Goal: Information Seeking & Learning: Learn about a topic

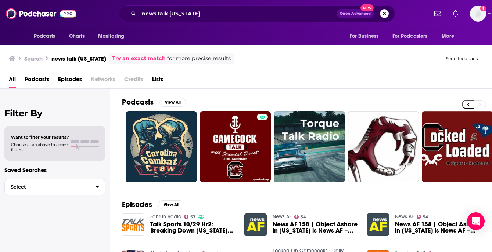
scroll to position [0, 285]
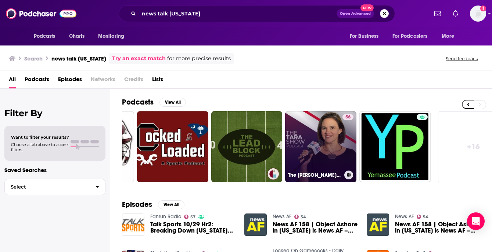
click at [308, 139] on link "56 The [PERSON_NAME] Show" at bounding box center [320, 146] width 71 height 71
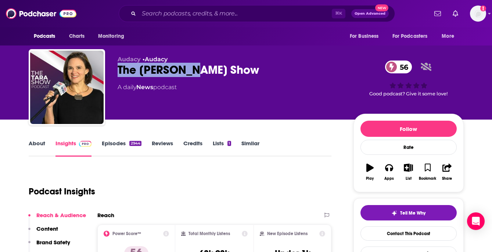
drag, startPoint x: 200, startPoint y: 71, endPoint x: 113, endPoint y: 72, distance: 87.0
click at [113, 72] on div "Audacy • Audacy The [PERSON_NAME] Show 56 A daily News podcast 56 Good podcast?…" at bounding box center [246, 88] width 435 height 79
copy h2 "The [PERSON_NAME] Show"
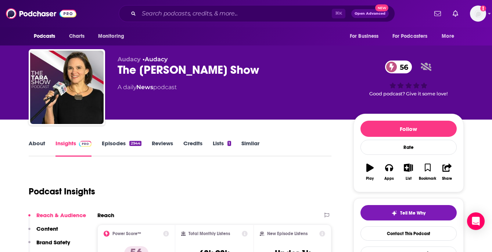
click at [229, 100] on div "Audacy • Audacy The [PERSON_NAME] Show 56 A daily News podcast" at bounding box center [229, 85] width 224 height 59
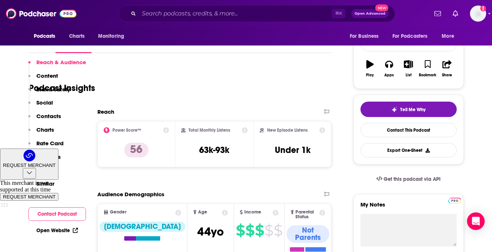
scroll to position [204, 0]
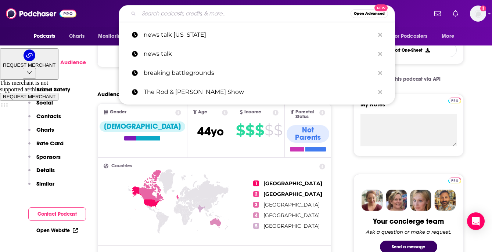
click at [164, 15] on input "Search podcasts, credits, & more..." at bounding box center [244, 14] width 211 height 12
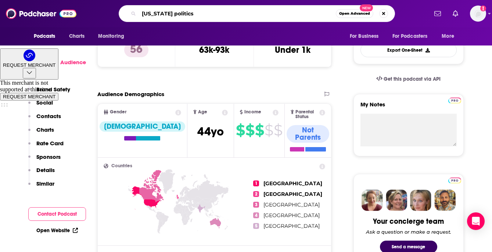
click at [175, 15] on input "[US_STATE] politics" at bounding box center [237, 14] width 197 height 12
type input "[US_STATE] politics"
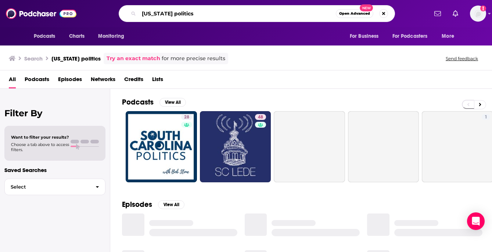
drag, startPoint x: 206, startPoint y: 13, endPoint x: 182, endPoint y: 13, distance: 23.5
click at [182, 13] on input "[US_STATE] politics" at bounding box center [237, 14] width 197 height 12
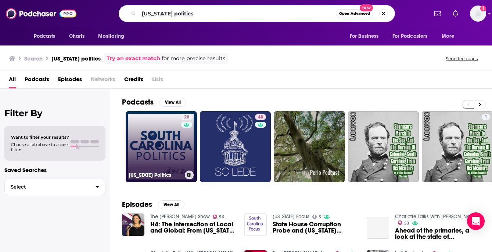
click at [162, 136] on link "28 [US_STATE] Politics" at bounding box center [161, 146] width 71 height 71
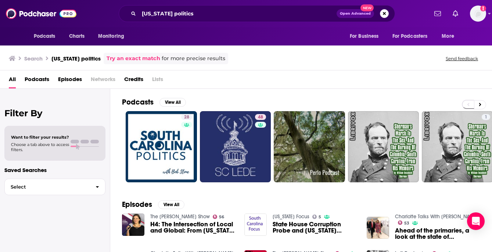
click at [36, 78] on span "Podcasts" at bounding box center [37, 80] width 25 height 15
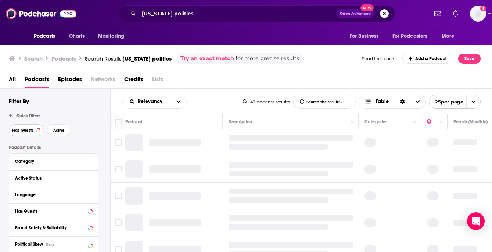
click at [34, 126] on button "Has Guests" at bounding box center [26, 130] width 35 height 12
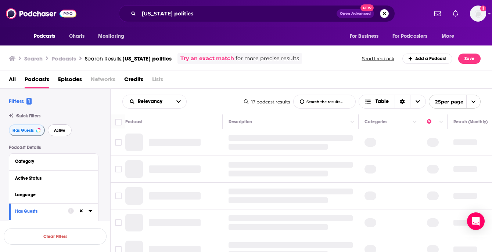
click at [60, 133] on span "Active" at bounding box center [59, 131] width 11 height 4
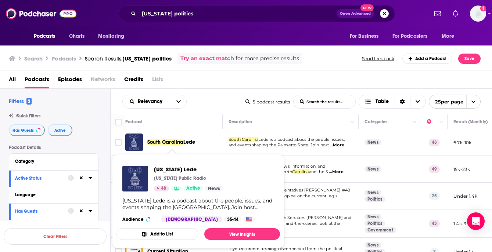
click at [173, 144] on span "Carolina" at bounding box center [172, 142] width 21 height 6
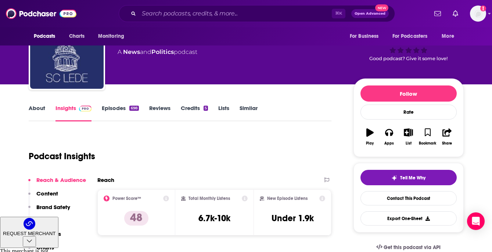
scroll to position [35, 0]
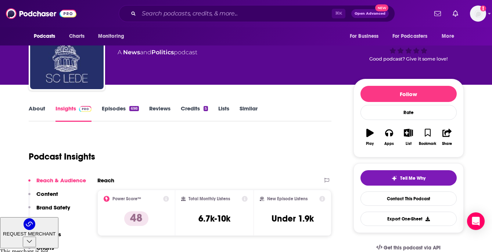
click at [40, 111] on link "About" at bounding box center [37, 113] width 17 height 17
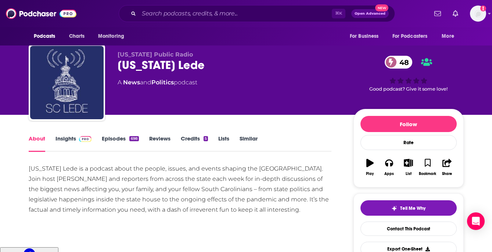
scroll to position [6, 0]
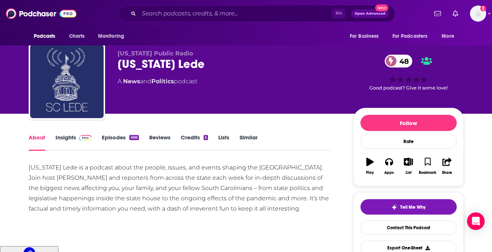
click at [57, 141] on link "Insights" at bounding box center [73, 142] width 36 height 17
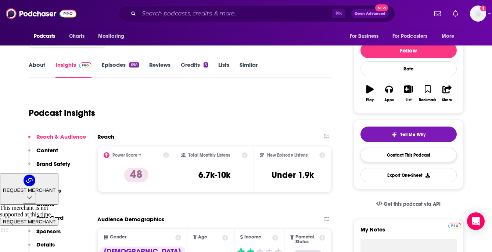
scroll to position [78, 0]
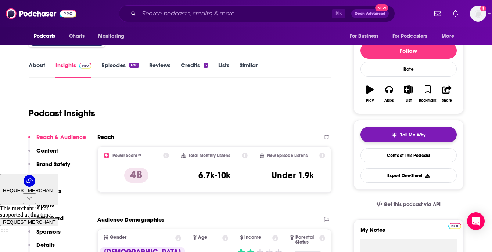
click at [439, 138] on button "Tell Me Why" at bounding box center [408, 134] width 96 height 15
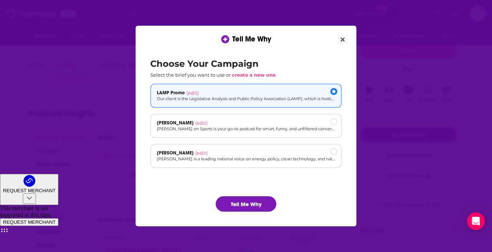
scroll to position [0, 0]
click at [241, 157] on p "[PERSON_NAME] is a leading national voice on energy policy, clean technology, a…" at bounding box center [246, 159] width 178 height 6
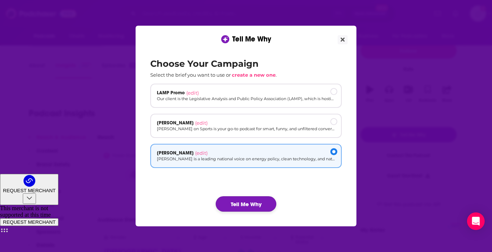
click at [244, 205] on button "Tell Me Why" at bounding box center [246, 203] width 61 height 15
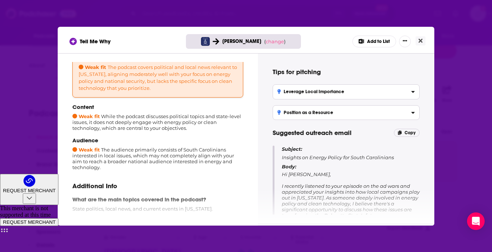
scroll to position [62, 0]
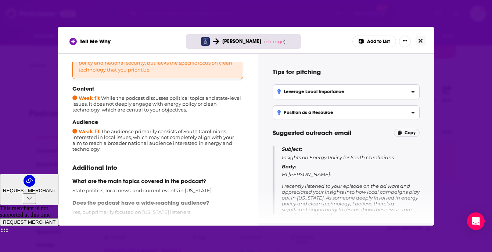
click at [419, 38] on icon "Close" at bounding box center [420, 41] width 4 height 6
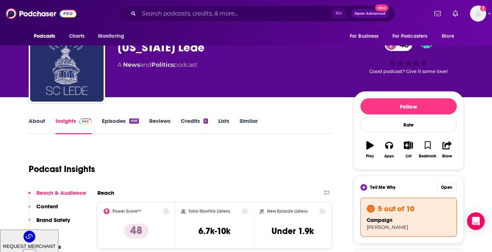
scroll to position [0, 0]
